Goal: Find specific page/section: Find specific page/section

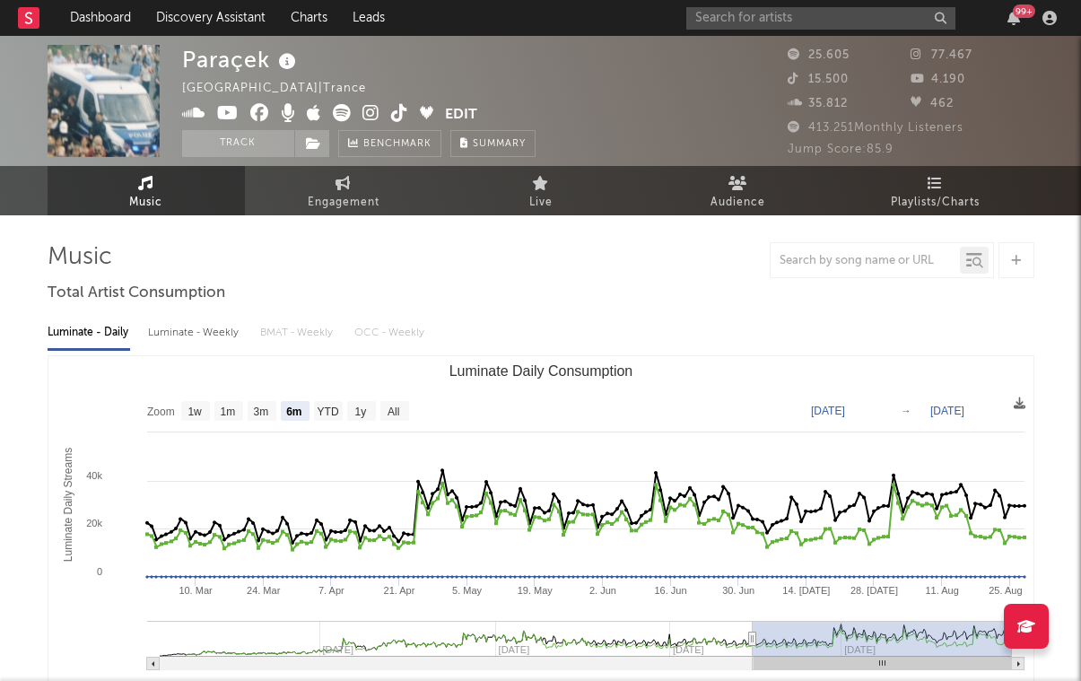
select select "6m"
click at [880, 17] on input "text" at bounding box center [820, 18] width 269 height 22
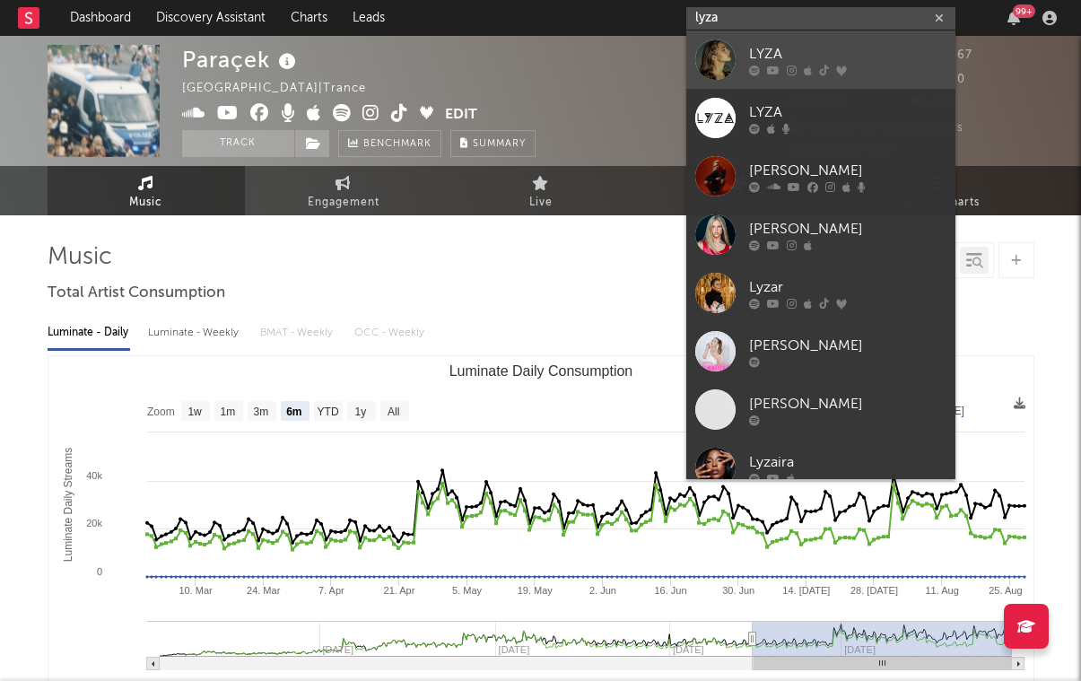
type input "lyza"
click at [883, 57] on div "LYZA" at bounding box center [847, 54] width 197 height 22
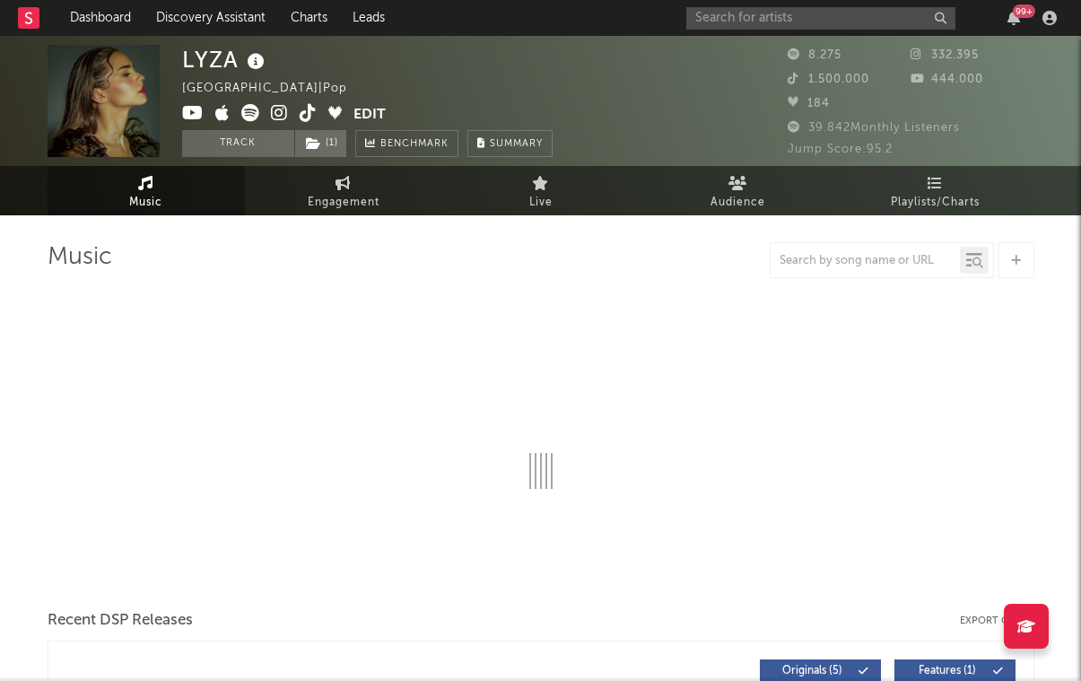
select select "6m"
